Goal: Transaction & Acquisition: Purchase product/service

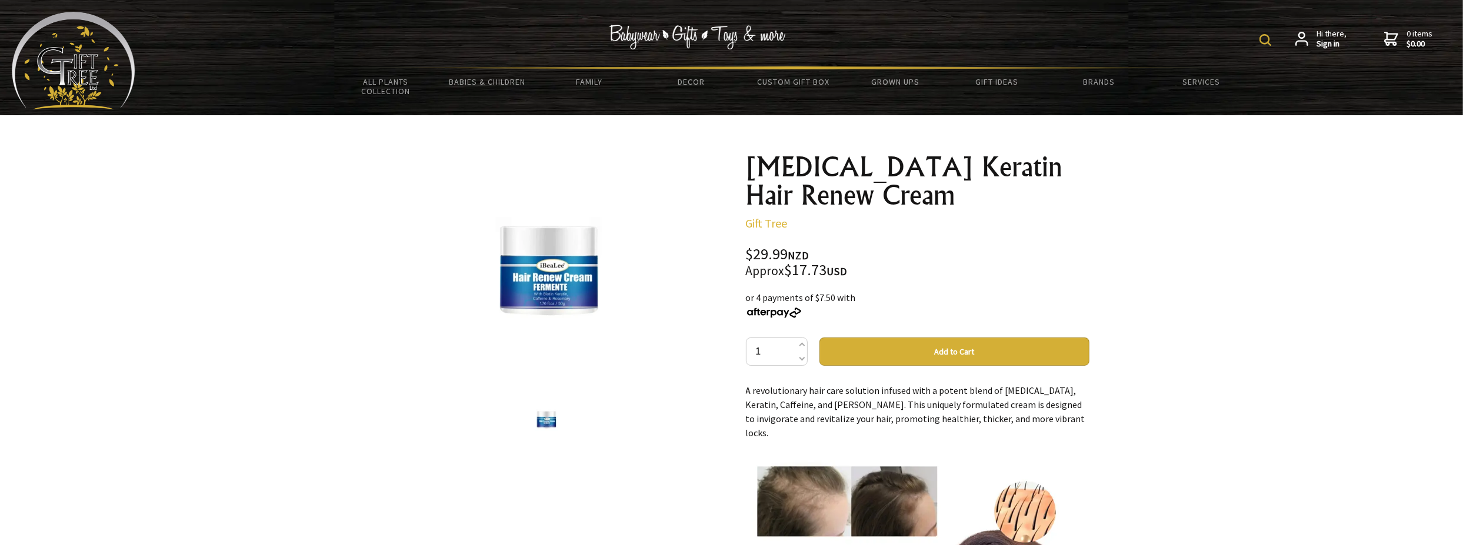
click at [947, 353] on button "Add to Cart" at bounding box center [955, 352] width 270 height 28
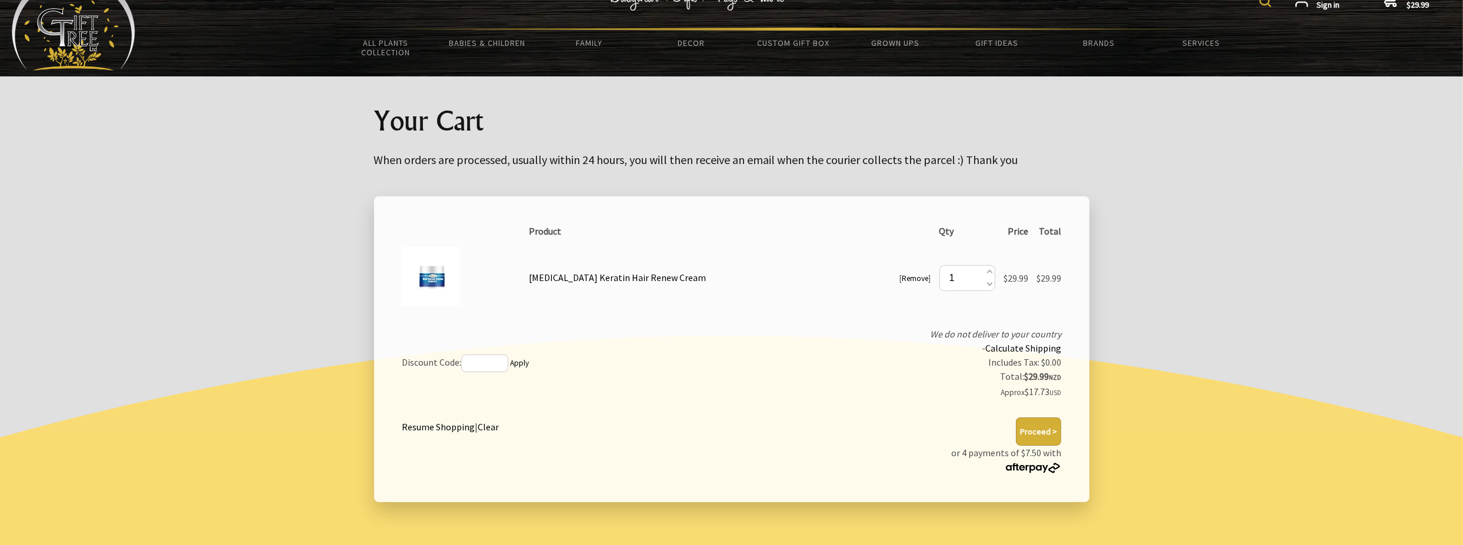
scroll to position [59, 0]
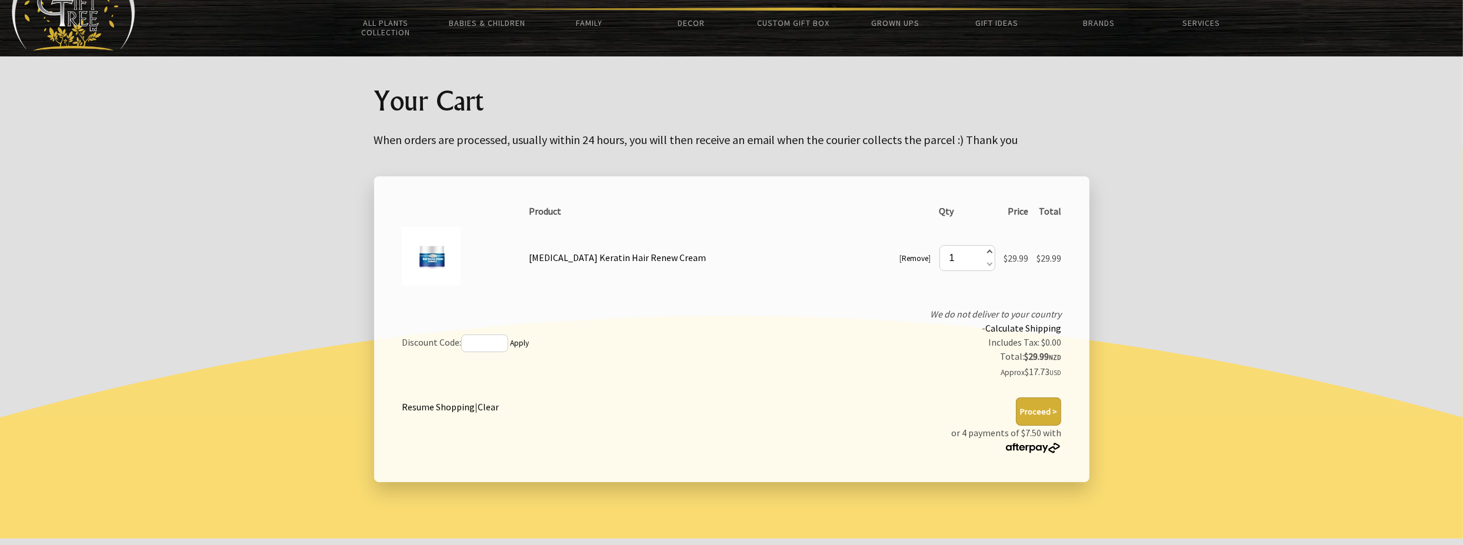
click at [986, 252] on span at bounding box center [989, 253] width 6 height 13
type input "2"
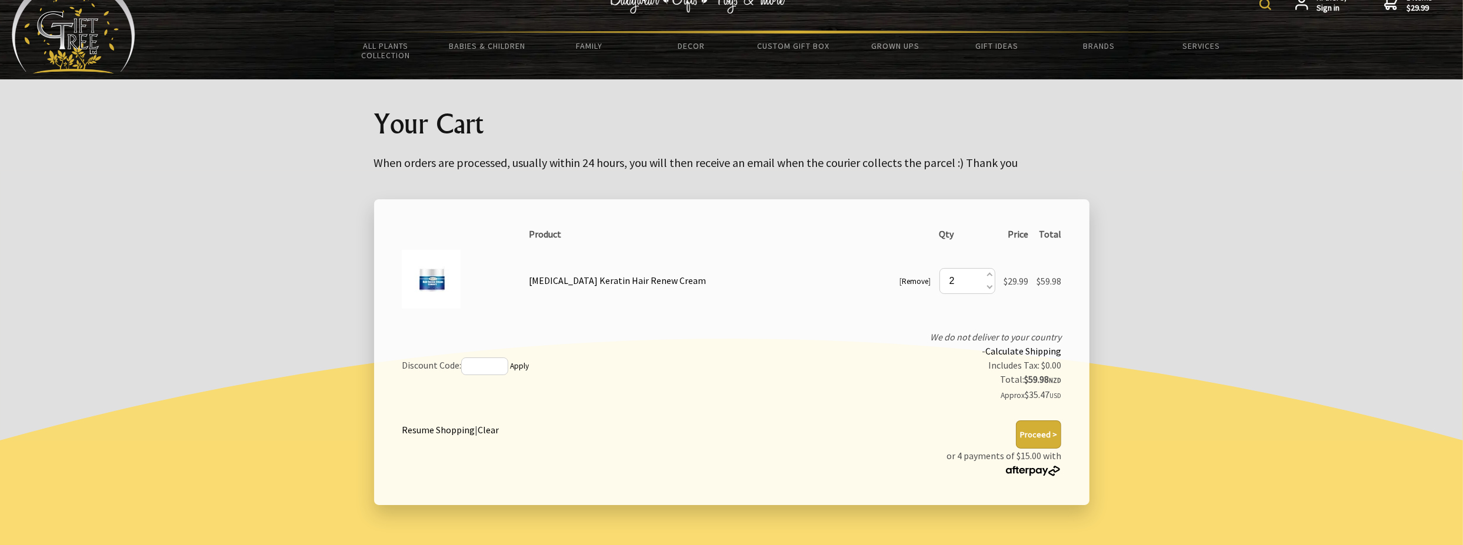
scroll to position [0, 0]
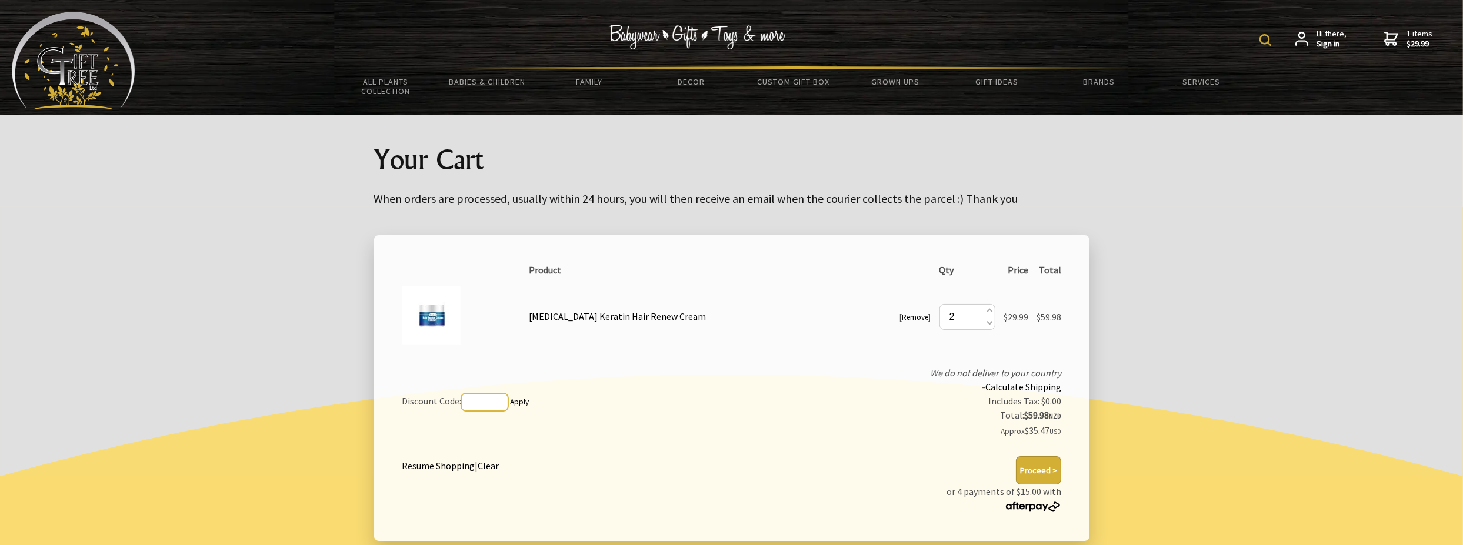
click at [503, 407] on input "text" at bounding box center [484, 403] width 47 height 18
paste input "SAVVYGIFTER"
type input "SAVVYGIFTER"
click at [524, 403] on link "Apply" at bounding box center [519, 402] width 19 height 10
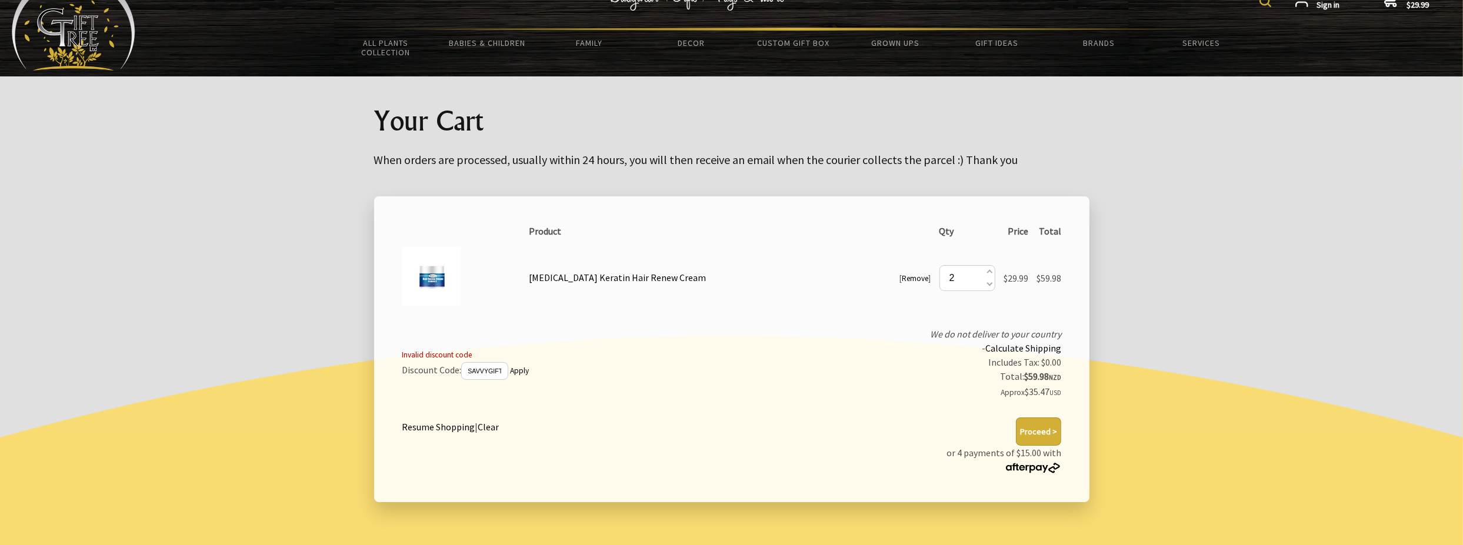
scroll to position [59, 0]
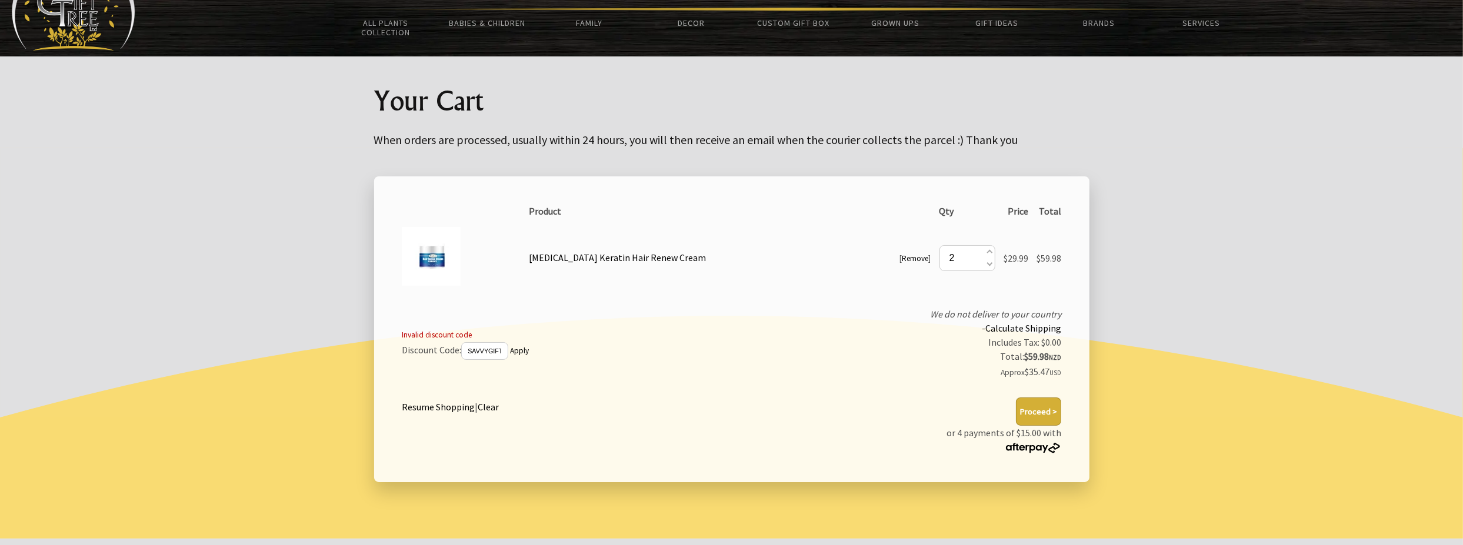
click at [1050, 414] on button "Proceed >" at bounding box center [1038, 412] width 45 height 28
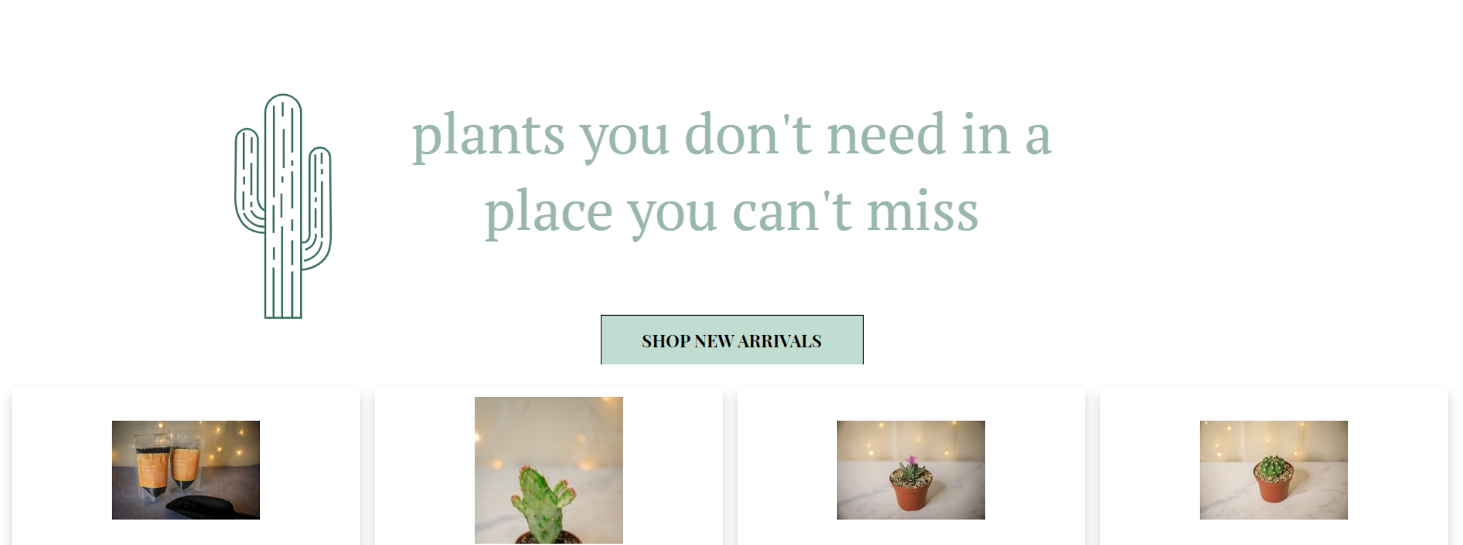
scroll to position [1295, 0]
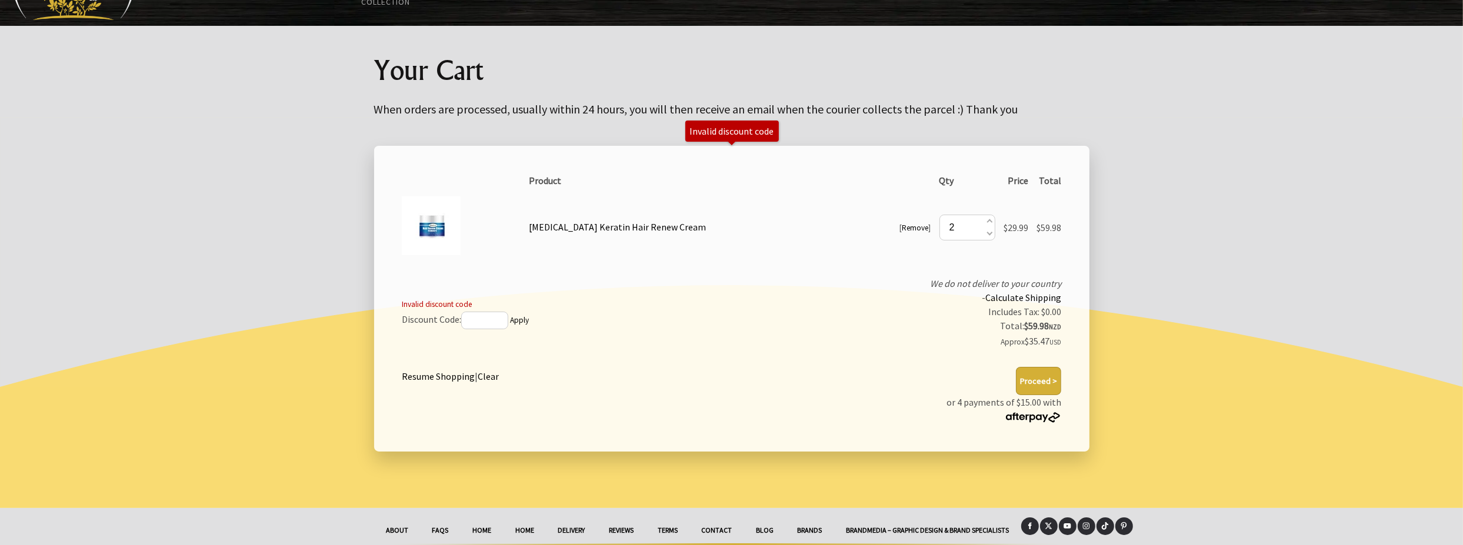
scroll to position [118, 0]
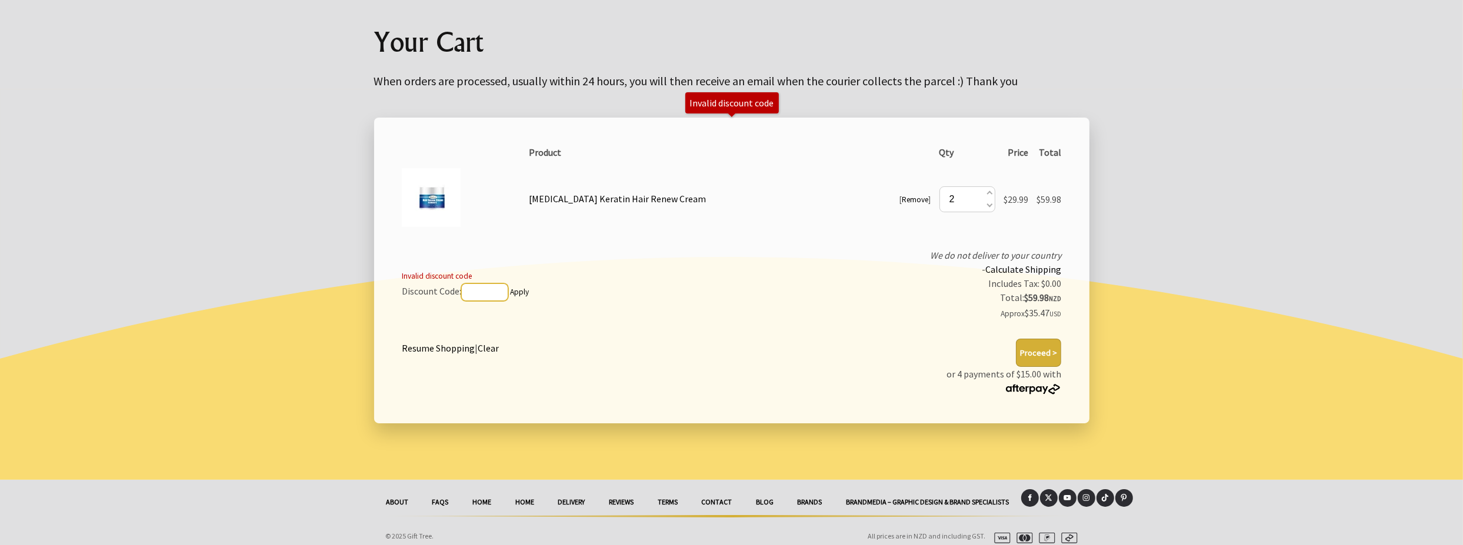
click at [490, 291] on input "text" at bounding box center [484, 293] width 47 height 18
click at [1043, 354] on button "Proceed >" at bounding box center [1038, 353] width 45 height 28
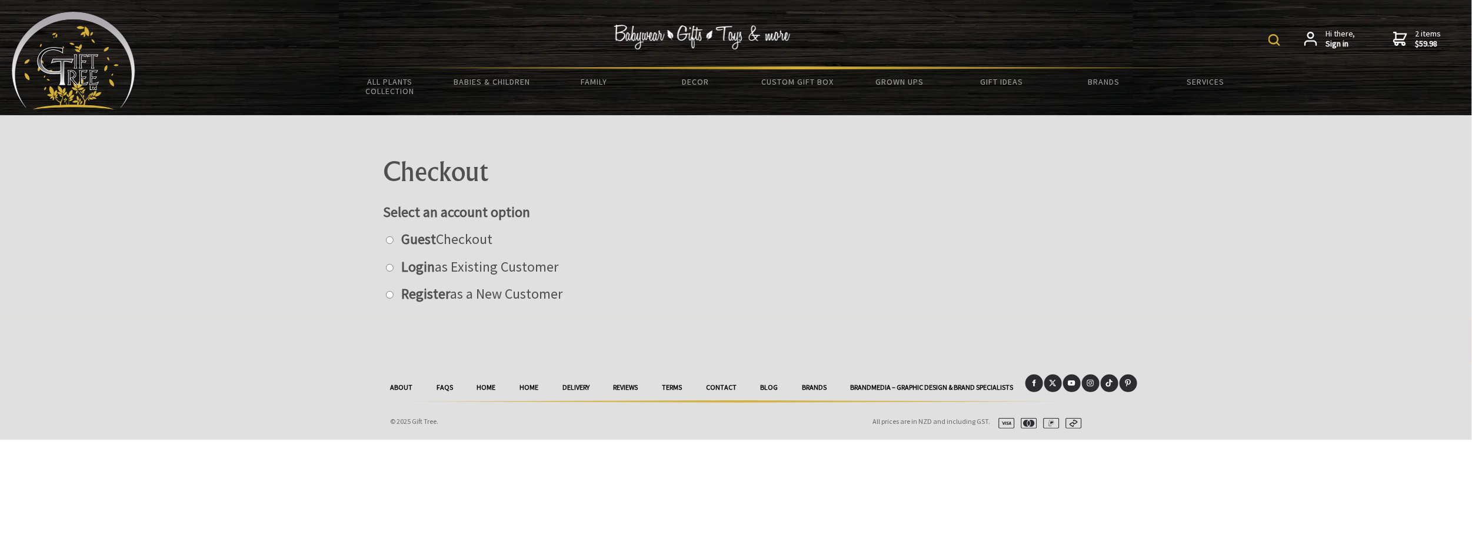
click at [398, 242] on label "Guest Checkout" at bounding box center [443, 239] width 97 height 18
click at [394, 242] on input "radio" at bounding box center [390, 241] width 8 height 8
radio input "true"
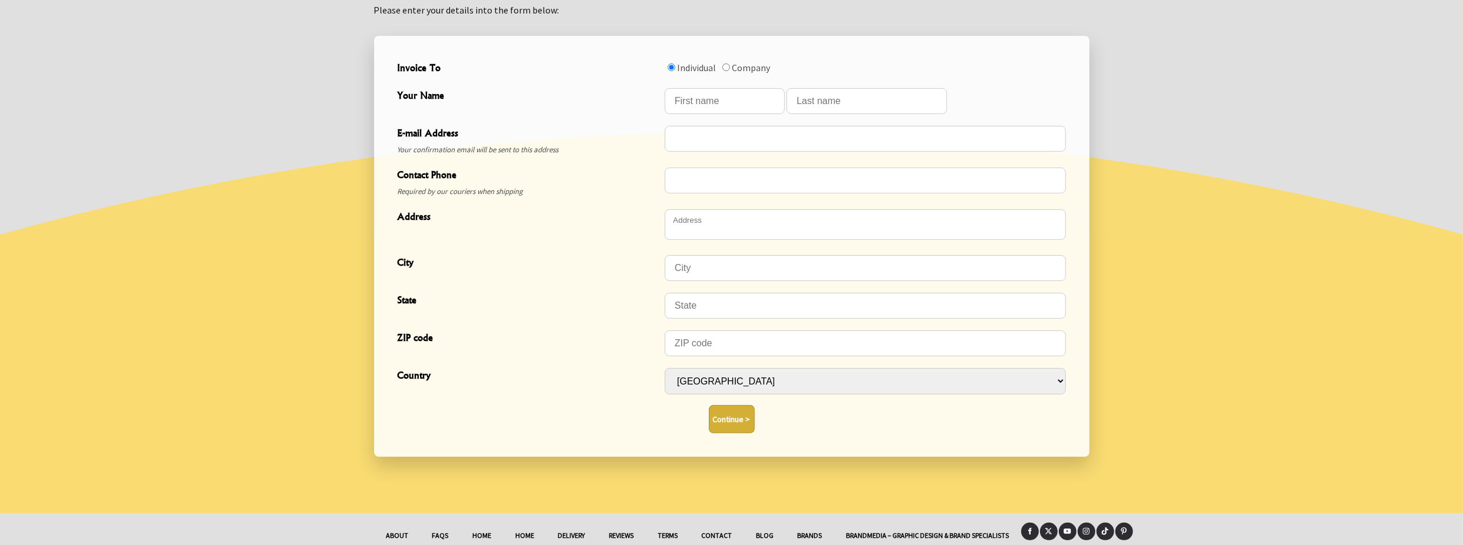
scroll to position [337, 0]
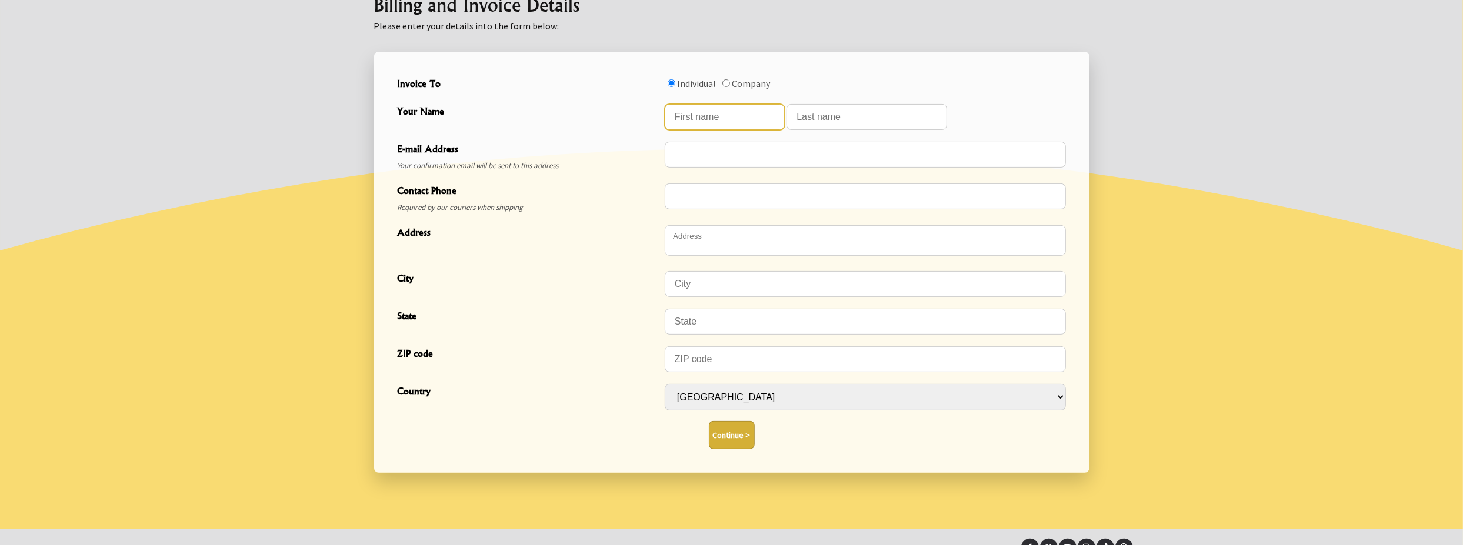
click at [686, 111] on input "Your Name" at bounding box center [725, 117] width 120 height 26
type input "[PERSON_NAME]"
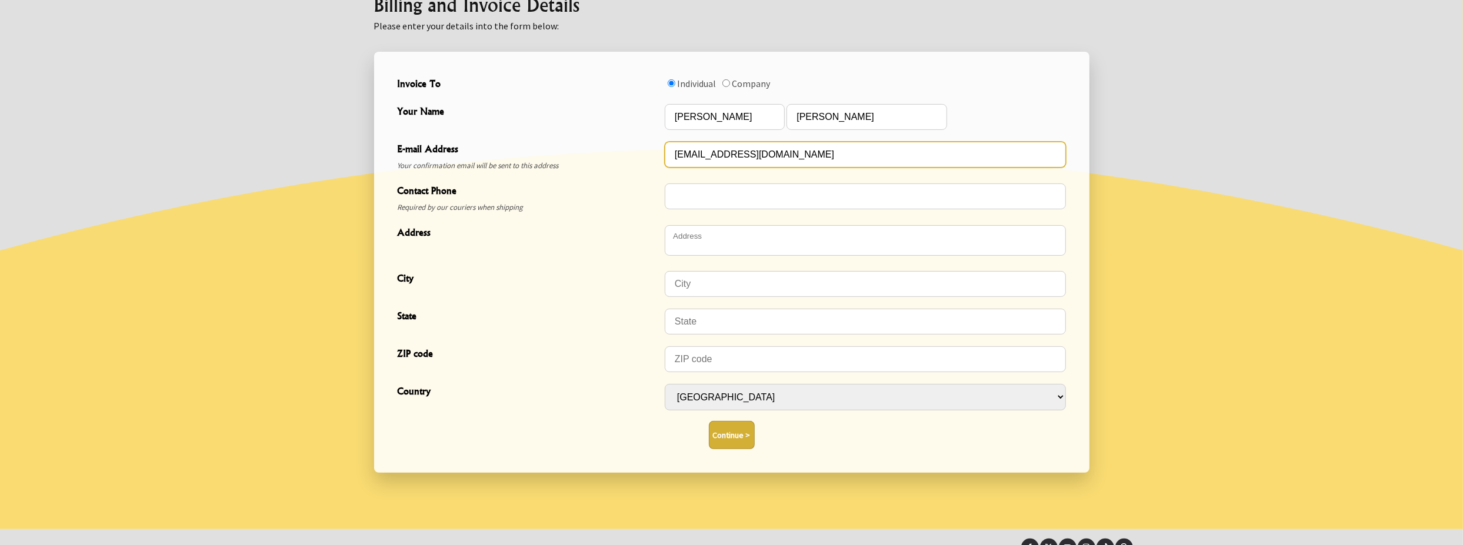
type input "[EMAIL_ADDRESS][DOMAIN_NAME]"
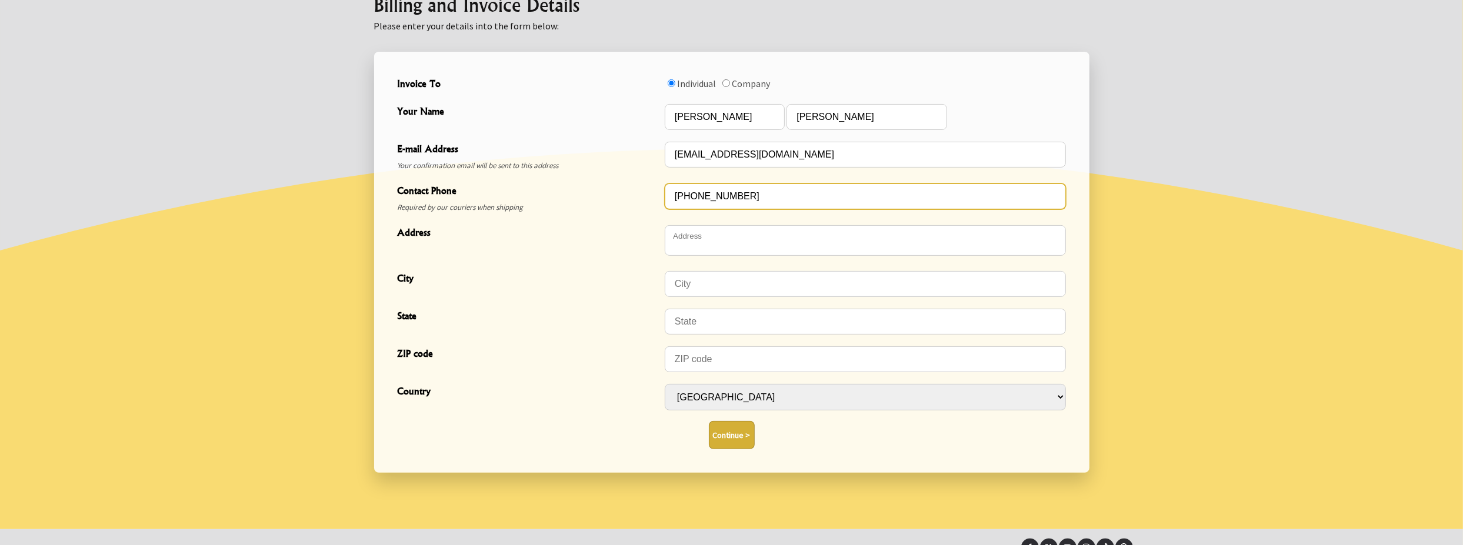
type input "[PHONE_NUMBER]"
type textarea "[STREET_ADDRESS]"
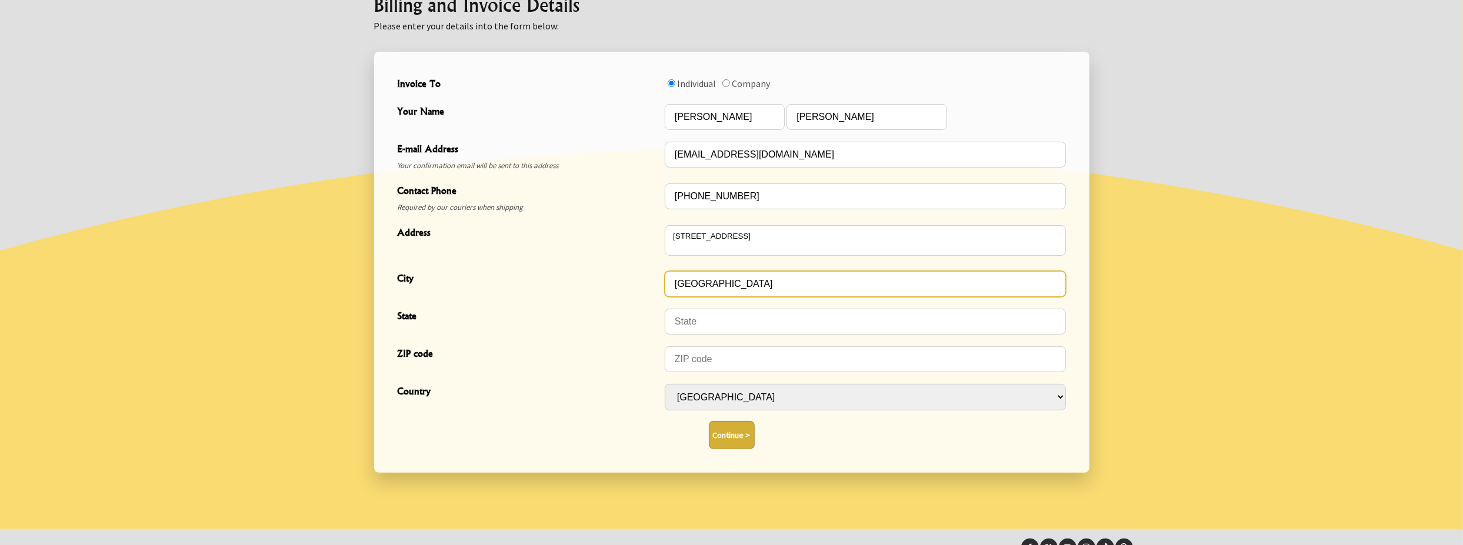
type input "Dayton"
type input "New Jersey"
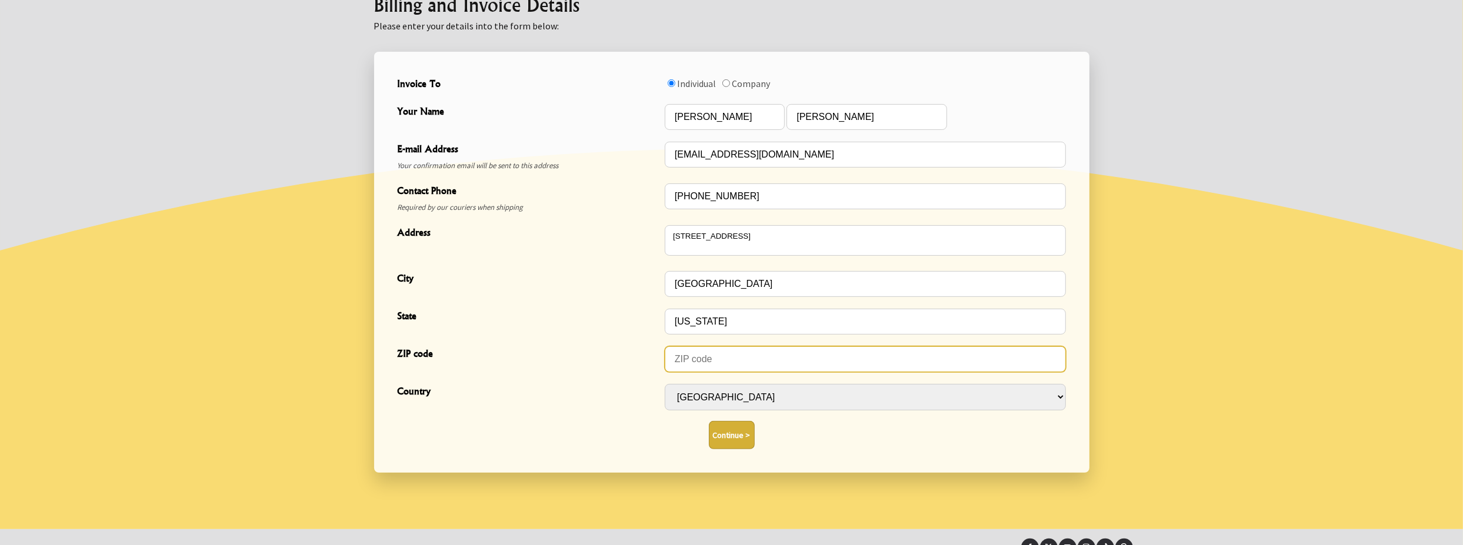
click at [740, 367] on input "ZIP code" at bounding box center [865, 360] width 401 height 26
type input "08810"
click at [745, 441] on button "Continue >" at bounding box center [732, 435] width 46 height 28
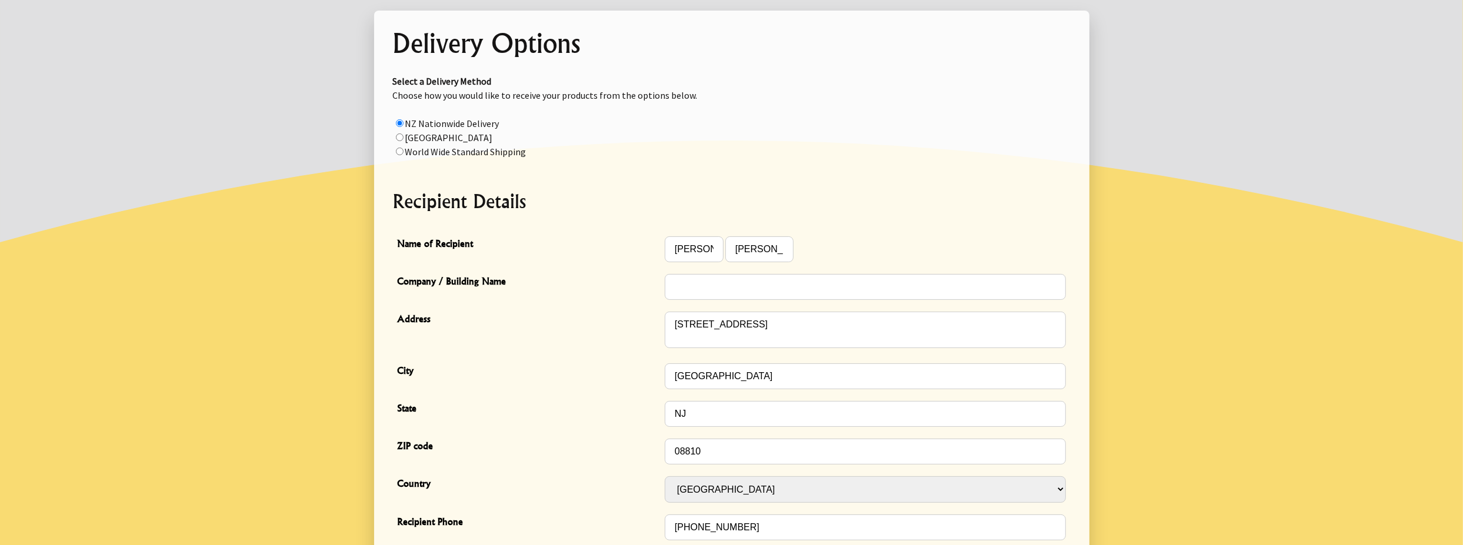
scroll to position [277, 0]
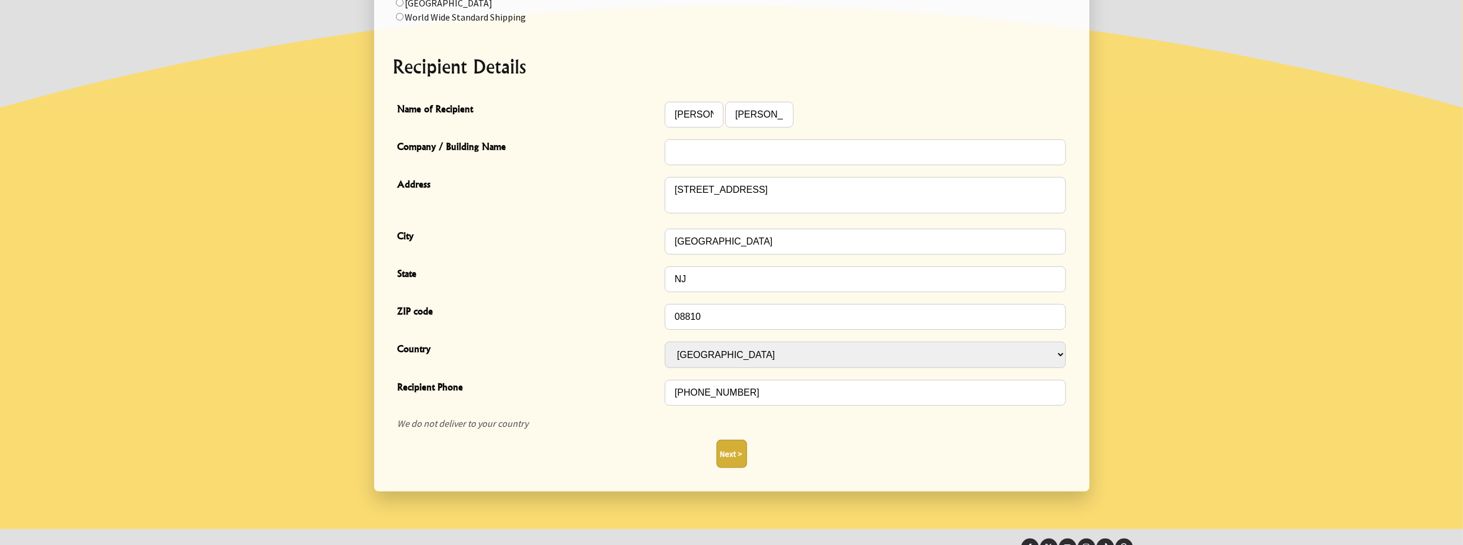
click at [525, 421] on em "We do not deliver to your country" at bounding box center [463, 424] width 131 height 12
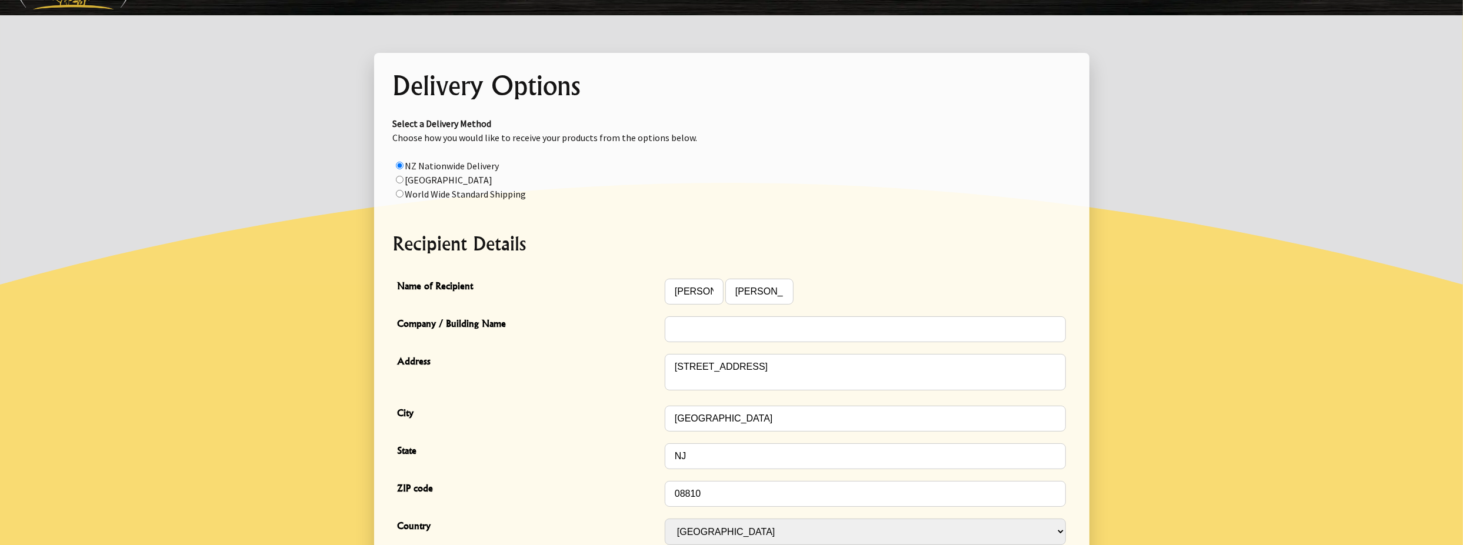
scroll to position [159, 0]
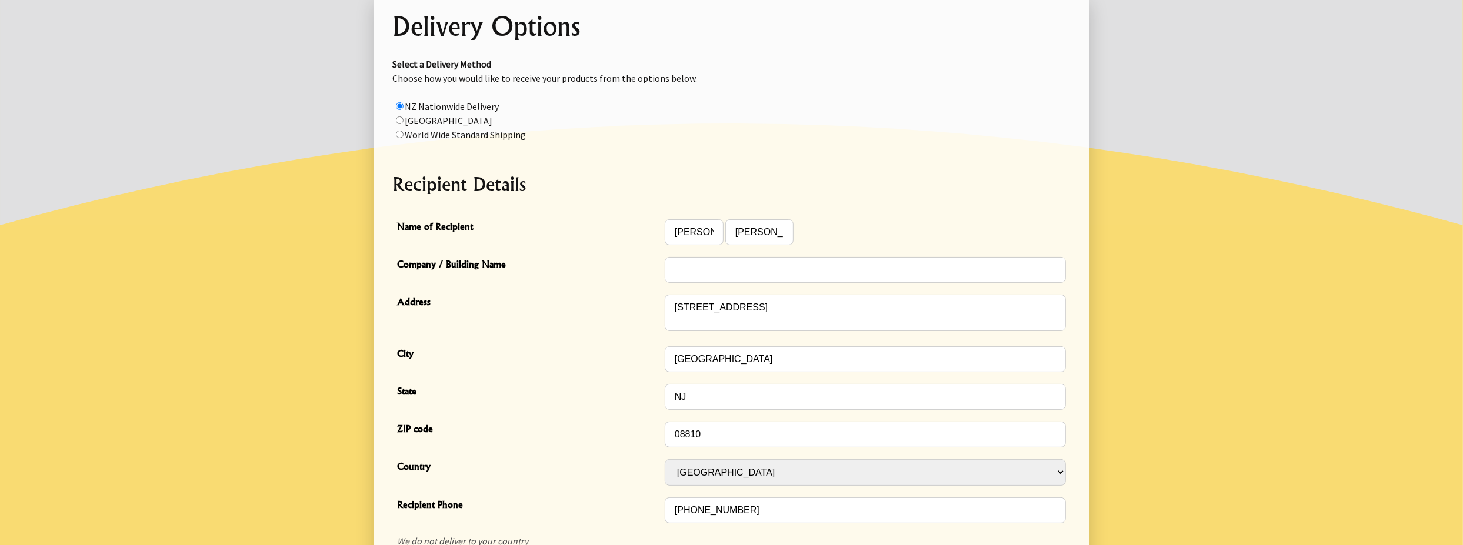
click at [424, 134] on label "World Wide Standard Shipping" at bounding box center [465, 135] width 121 height 12
click at [404, 134] on input "radio" at bounding box center [400, 135] width 8 height 8
radio input "true"
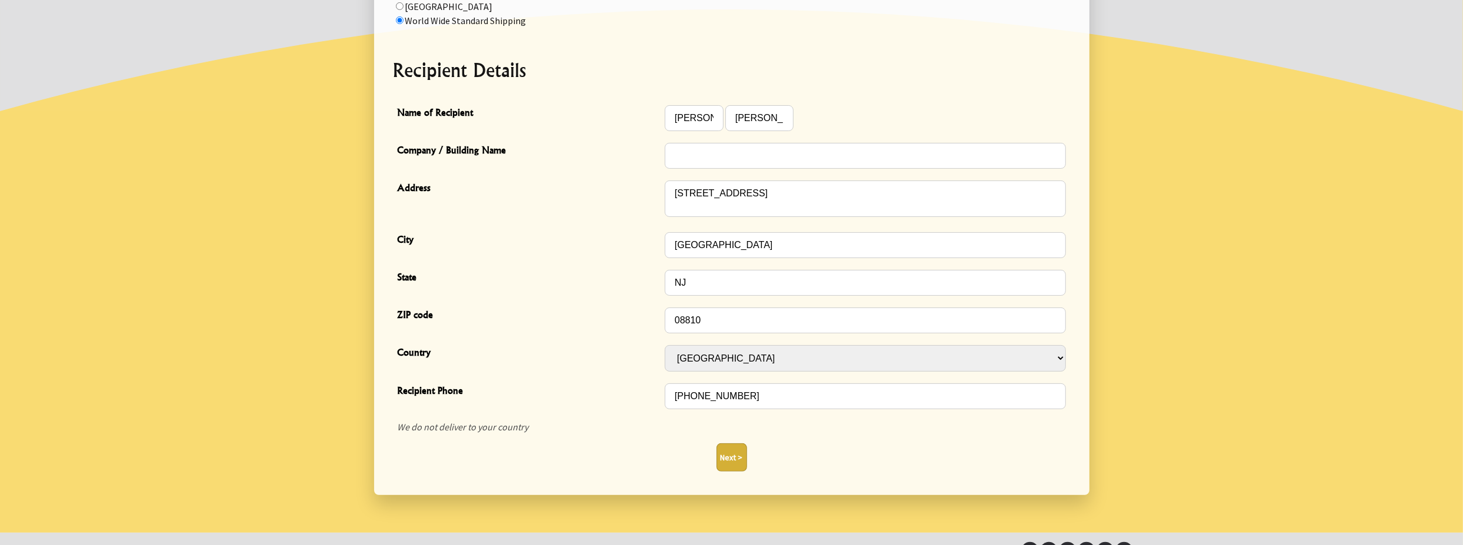
scroll to position [335, 0]
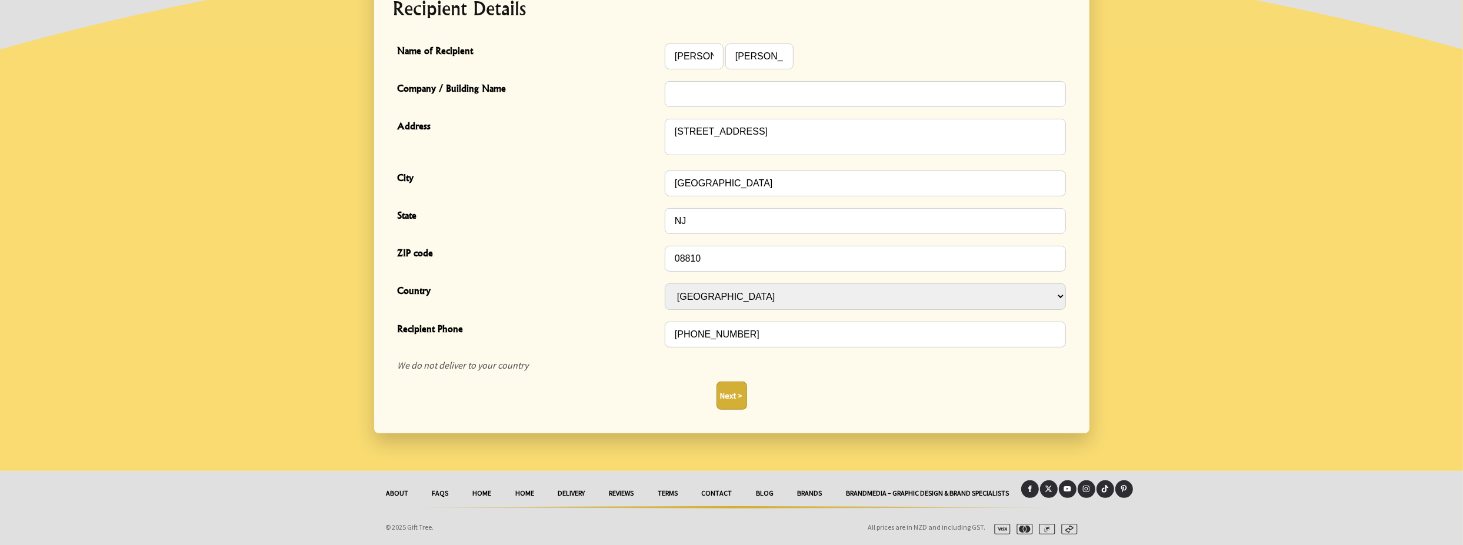
click at [734, 398] on button "Next >" at bounding box center [732, 396] width 31 height 28
